Goal: Task Accomplishment & Management: Manage account settings

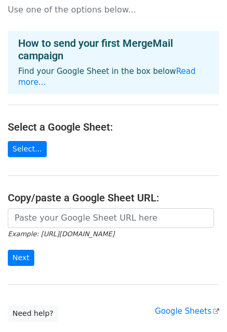
scroll to position [29, 0]
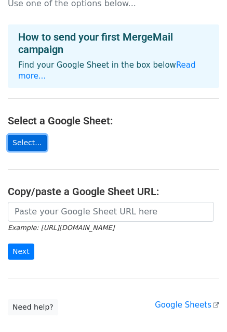
click at [14, 135] on link "Select..." at bounding box center [27, 143] width 39 height 16
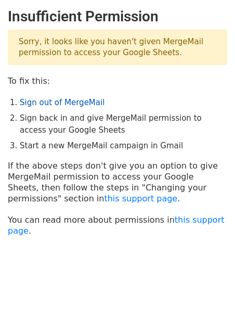
click at [80, 102] on link "Sign out of MergeMail" at bounding box center [62, 102] width 85 height 9
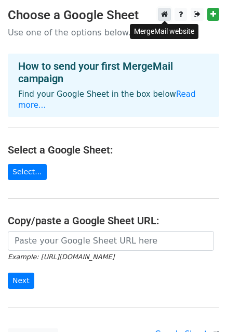
click at [165, 16] on icon at bounding box center [164, 13] width 7 height 7
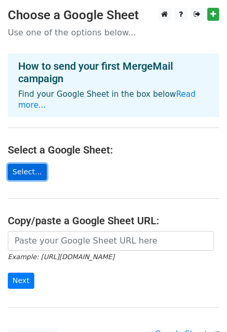
click at [29, 164] on link "Select..." at bounding box center [27, 172] width 39 height 16
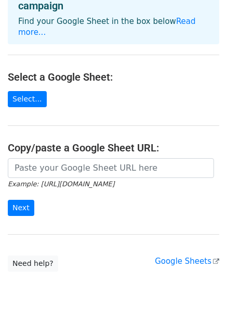
scroll to position [83, 0]
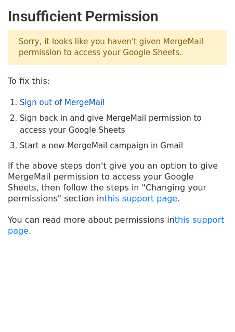
click at [65, 100] on link "Sign out of MergeMail" at bounding box center [62, 102] width 85 height 9
